Goal: Task Accomplishment & Management: Manage account settings

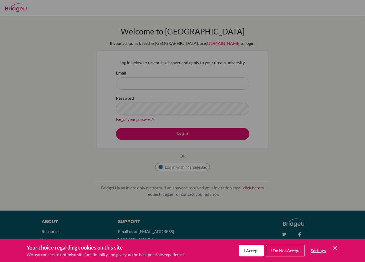
click at [219, 81] on div "Cookie Preferences" at bounding box center [182, 131] width 365 height 262
click at [207, 89] on div "Cookie Preferences" at bounding box center [182, 131] width 365 height 262
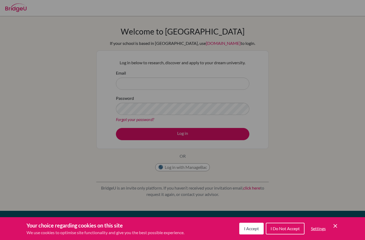
click at [261, 230] on button "I Accept" at bounding box center [251, 229] width 24 height 12
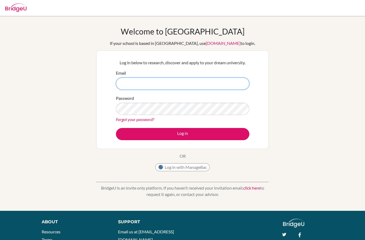
click at [154, 80] on input "Email" at bounding box center [182, 83] width 133 height 12
type input "a"
type input "[EMAIL_ADDRESS][DOMAIN_NAME]"
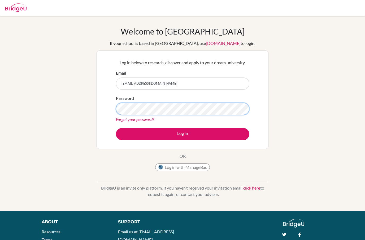
click at [182, 134] on button "Log in" at bounding box center [182, 134] width 133 height 12
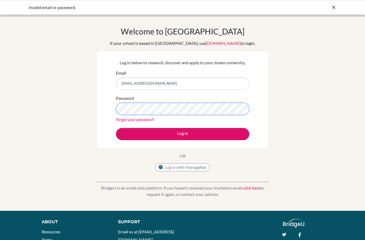
click at [182, 134] on button "Log in" at bounding box center [182, 134] width 133 height 12
